Goal: Book appointment/travel/reservation

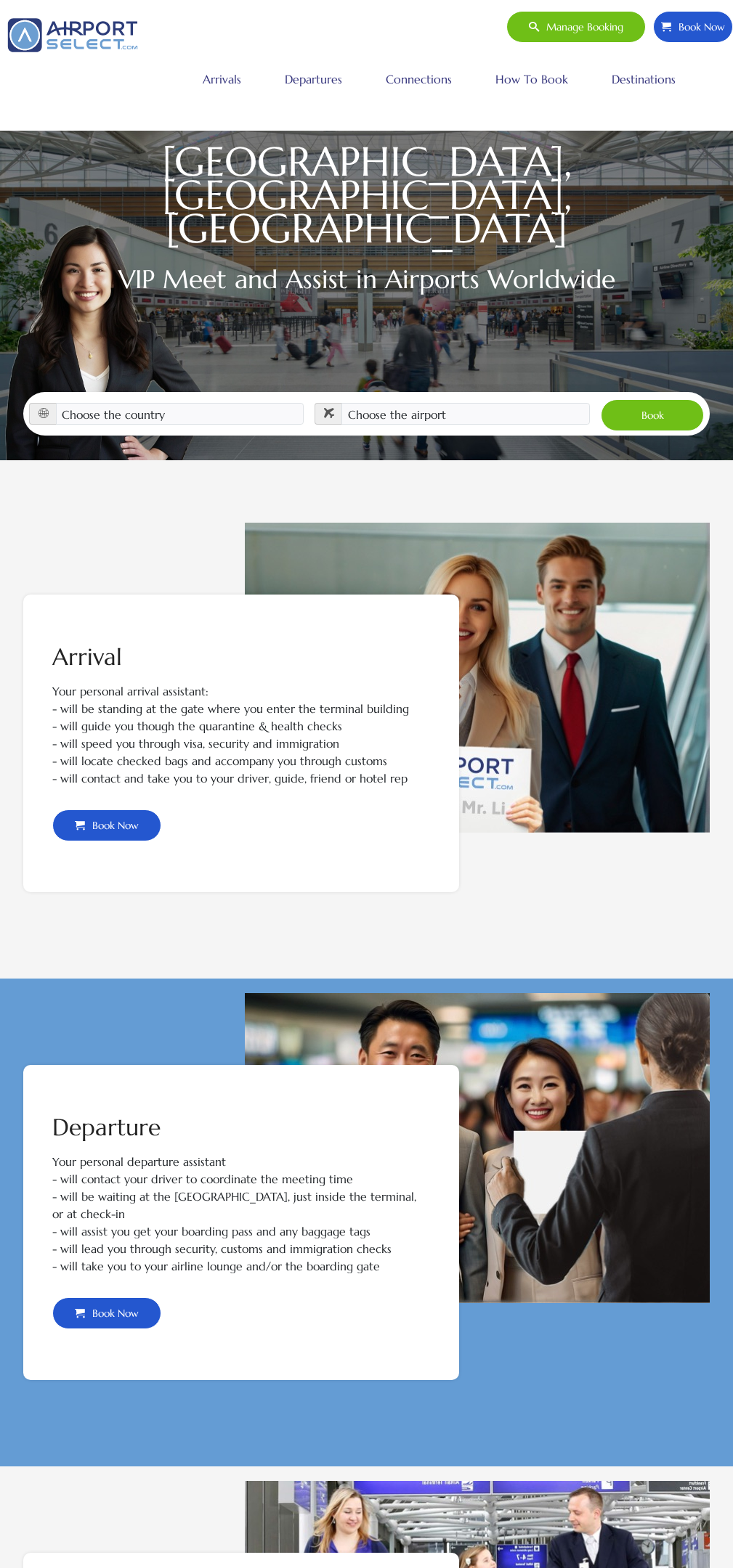
click at [106, 824] on span "Book Now" at bounding box center [112, 825] width 54 height 30
click at [106, 1299] on span "Book Now" at bounding box center [112, 1314] width 54 height 30
click at [575, 26] on span "Manage booking" at bounding box center [581, 27] width 84 height 30
